Goal: Find specific page/section: Find specific page/section

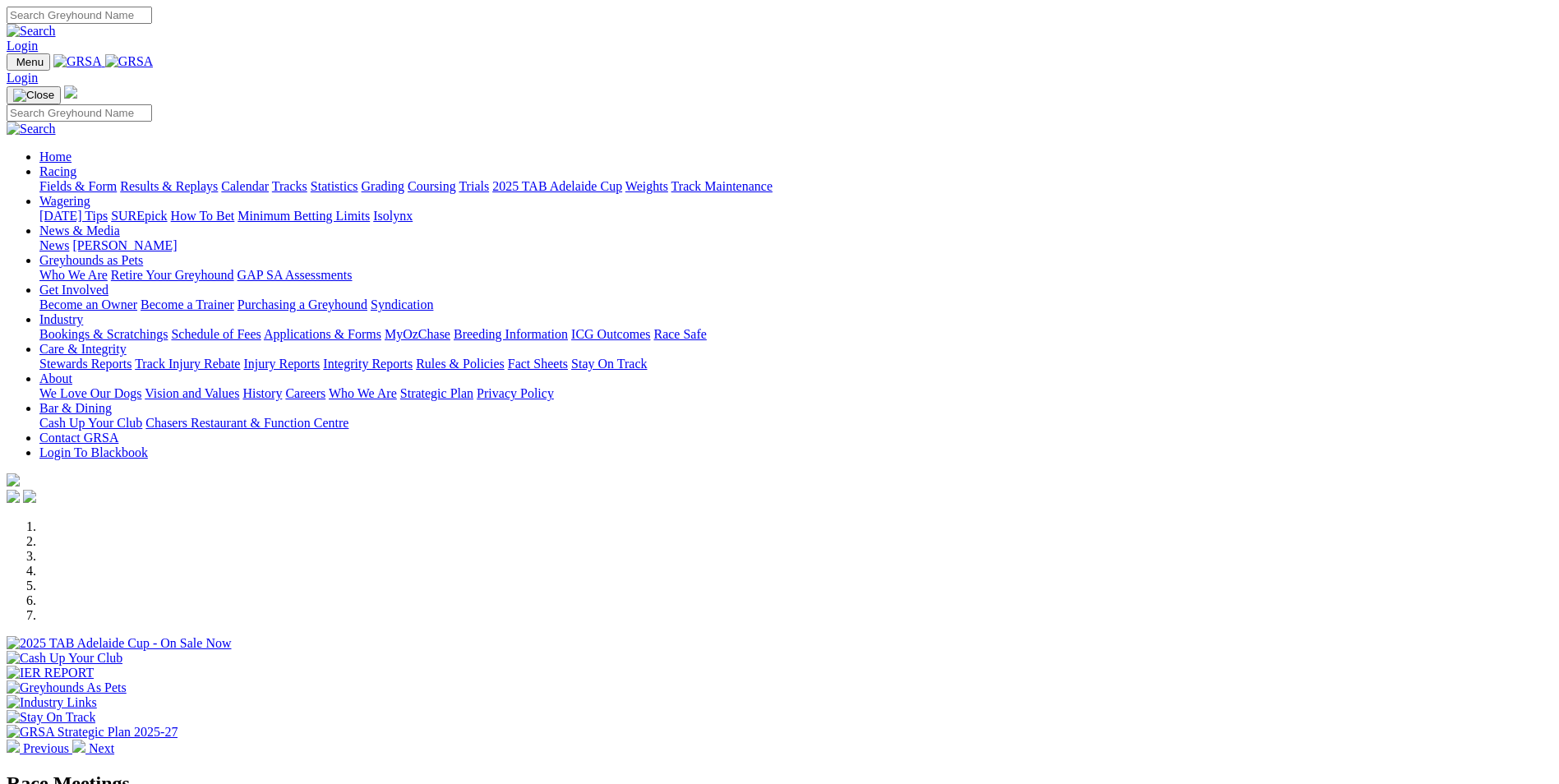
scroll to position [411, 0]
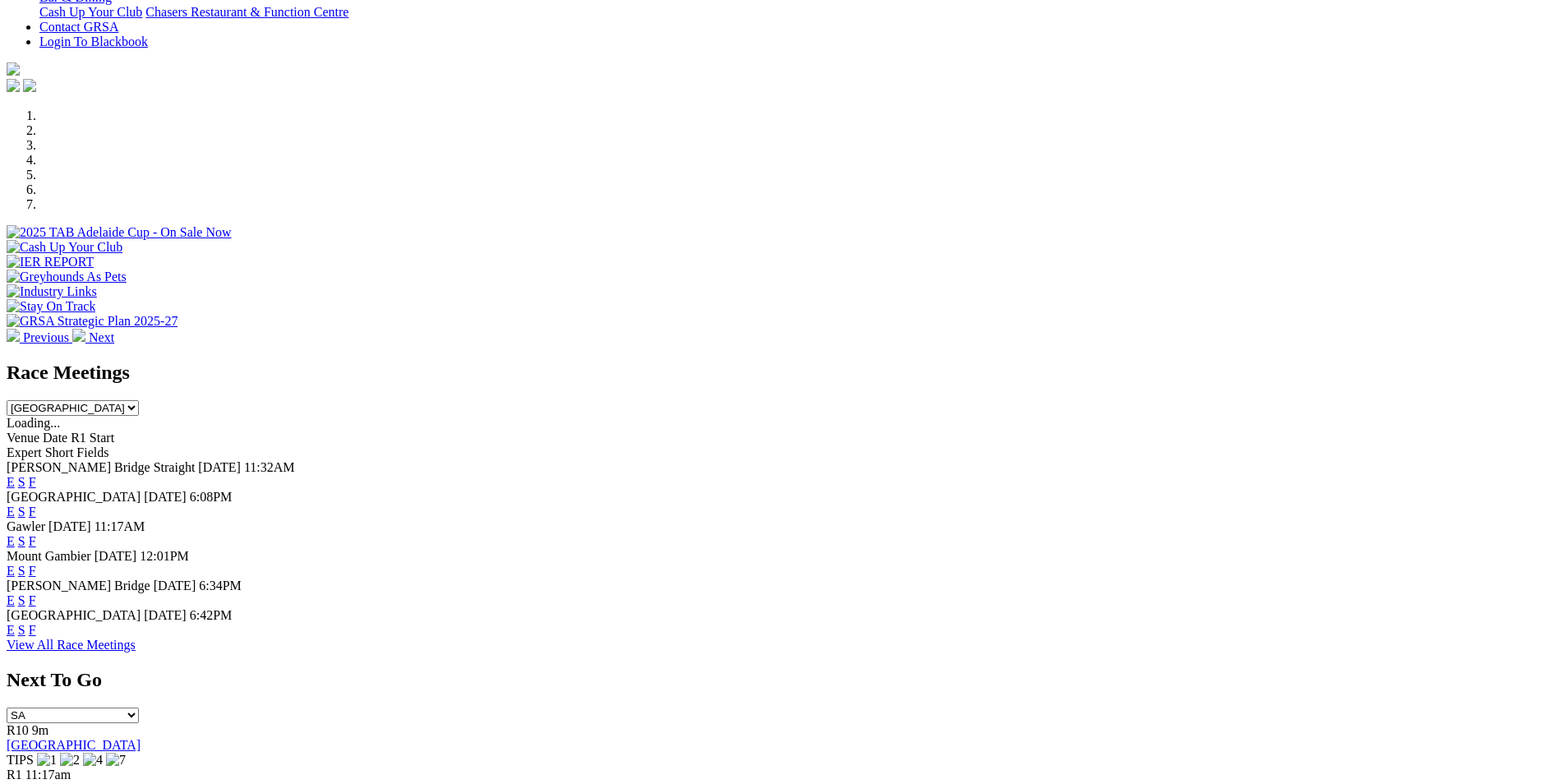
click at [36, 564] on link "F" at bounding box center [33, 570] width 7 height 14
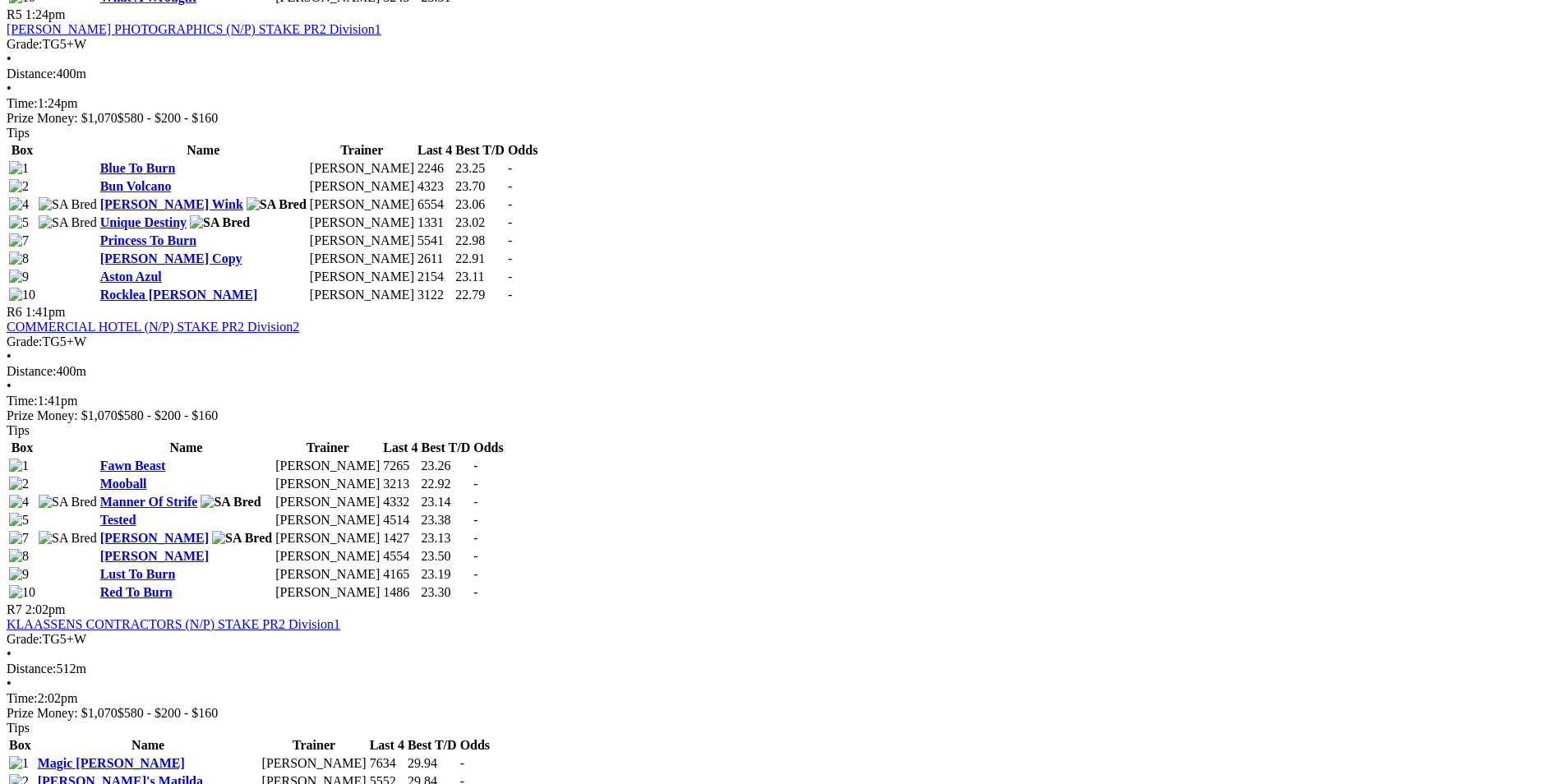
scroll to position [2137, 0]
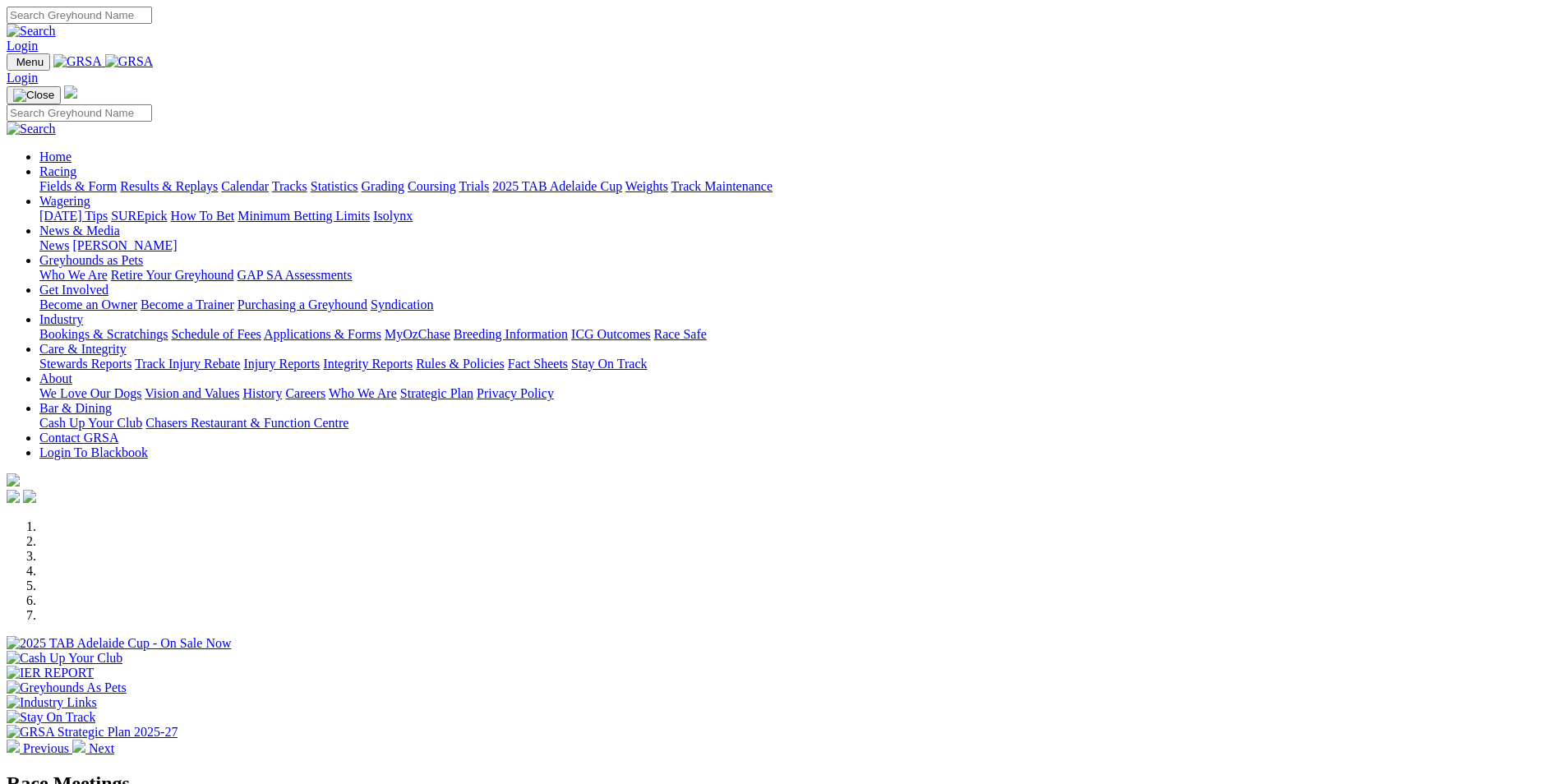
scroll to position [411, 0]
